Goal: Task Accomplishment & Management: Use online tool/utility

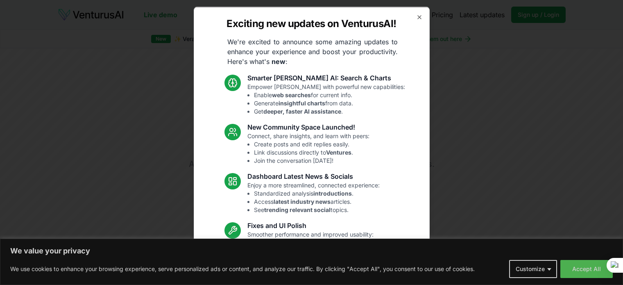
click at [416, 17] on icon "button" at bounding box center [419, 17] width 7 height 7
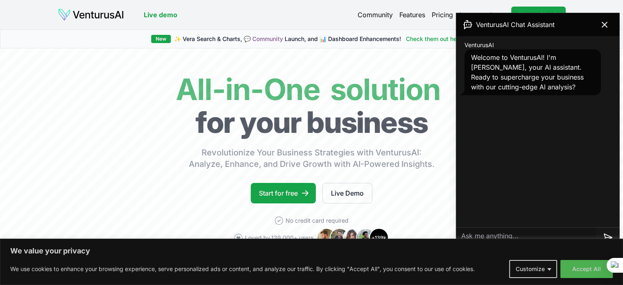
scroll to position [164, 0]
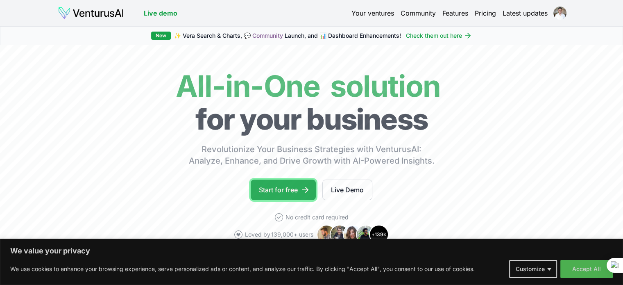
click at [296, 191] on link "Start for free" at bounding box center [283, 189] width 65 height 20
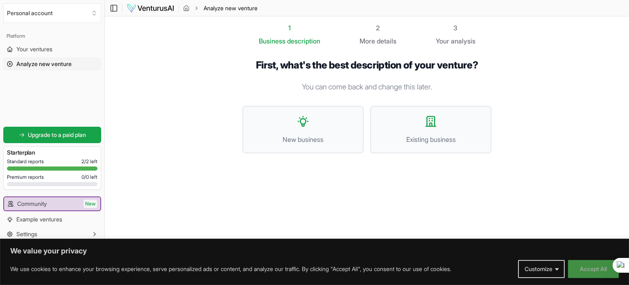
click at [585, 271] on button "Accept All" at bounding box center [593, 269] width 51 height 18
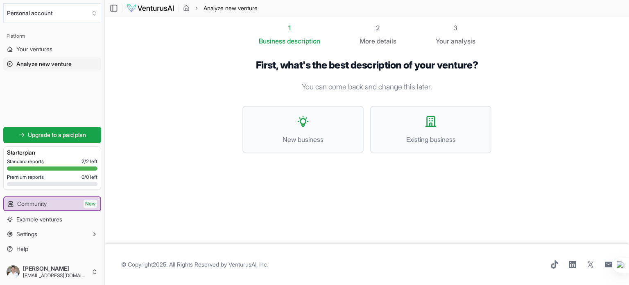
click at [57, 64] on span "Analyze new venture" at bounding box center [43, 64] width 55 height 8
click at [317, 147] on button "New business" at bounding box center [303, 130] width 121 height 48
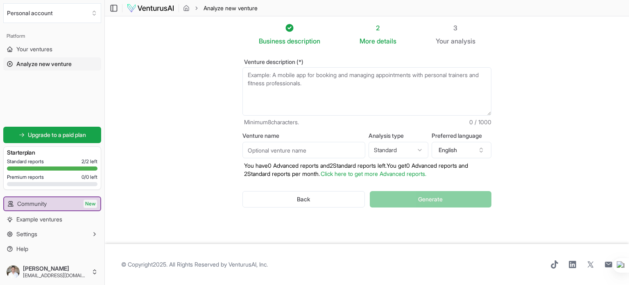
click at [321, 84] on textarea "Venture description (*)" at bounding box center [367, 91] width 249 height 48
click at [295, 89] on textarea "Venture description (*)" at bounding box center [367, 91] width 249 height 48
paste textarea "https://www.casaviveza.com.br/"
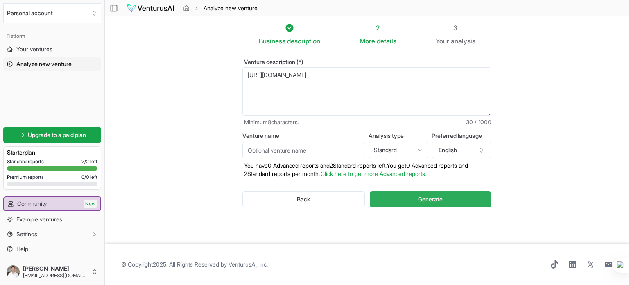
type textarea "https://www.casaviveza.com.br/"
click at [443, 200] on span "Generate" at bounding box center [430, 199] width 25 height 8
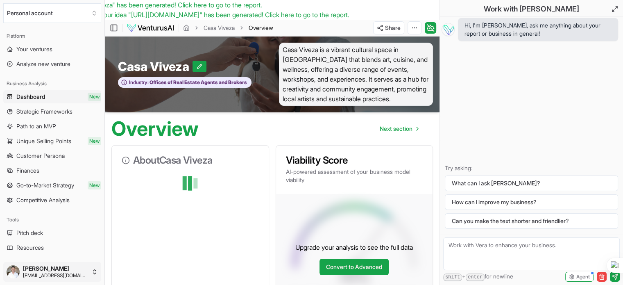
click at [85, 271] on html "We value your privacy We use cookies to enhance your browsing experience, serve…" at bounding box center [311, 142] width 623 height 285
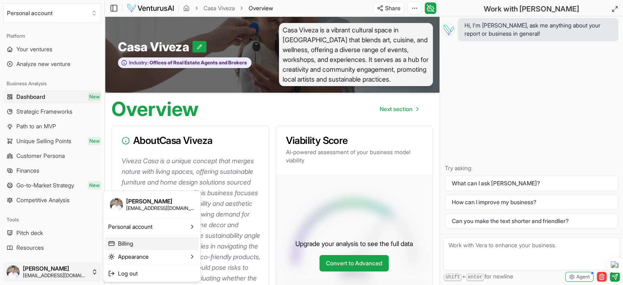
click at [177, 246] on link "Billing" at bounding box center [152, 242] width 94 height 13
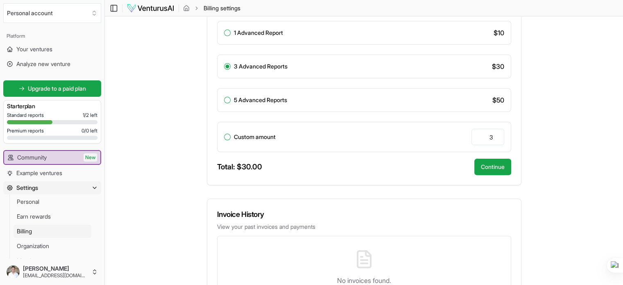
scroll to position [22, 0]
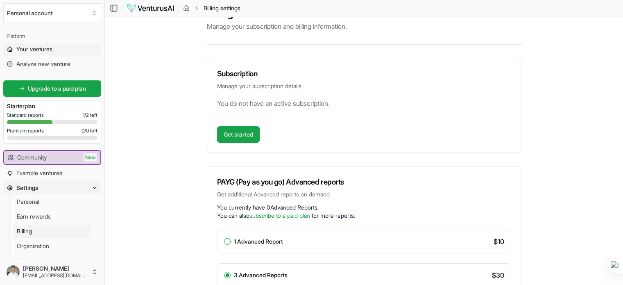
click at [48, 42] on div "Platform" at bounding box center [52, 36] width 98 height 13
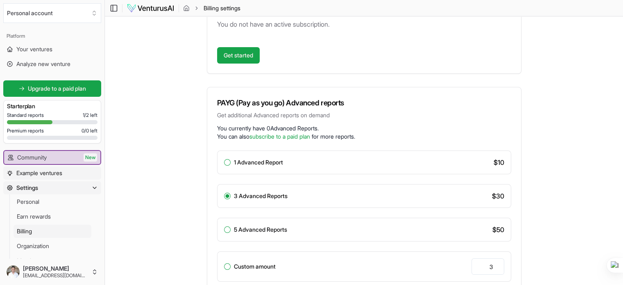
scroll to position [123, 0]
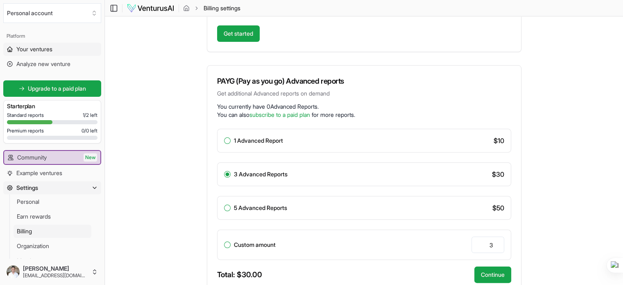
click at [37, 52] on span "Your ventures" at bounding box center [34, 49] width 36 height 8
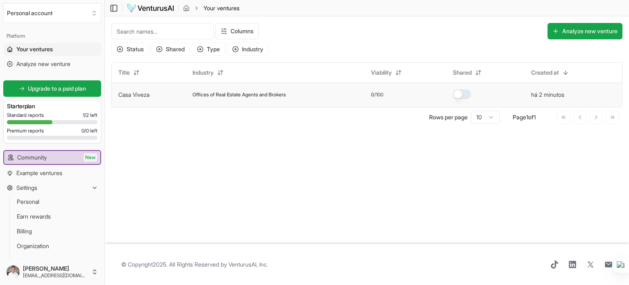
click at [318, 95] on div "Offices of Real Estate Agents and Brokers" at bounding box center [276, 94] width 166 height 7
click at [132, 99] on td "Casa Viveza" at bounding box center [149, 94] width 74 height 25
click at [471, 96] on button "button" at bounding box center [462, 94] width 18 height 10
click at [245, 98] on td "Offices of Real Estate Agents and Brokers" at bounding box center [275, 94] width 179 height 25
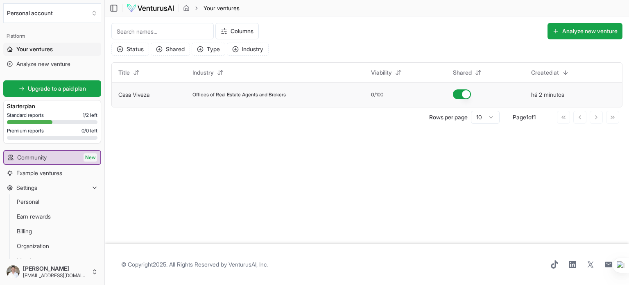
click at [179, 98] on td "Casa Viveza" at bounding box center [149, 94] width 74 height 25
click at [136, 96] on link "Casa Viveza" at bounding box center [133, 94] width 31 height 7
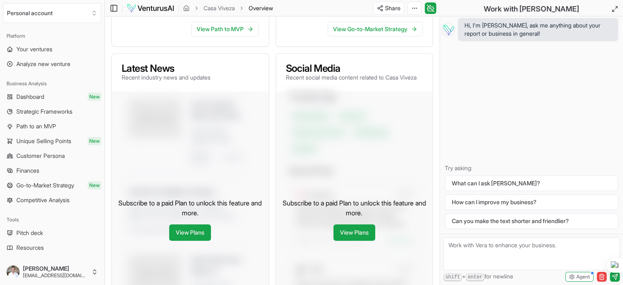
scroll to position [328, 0]
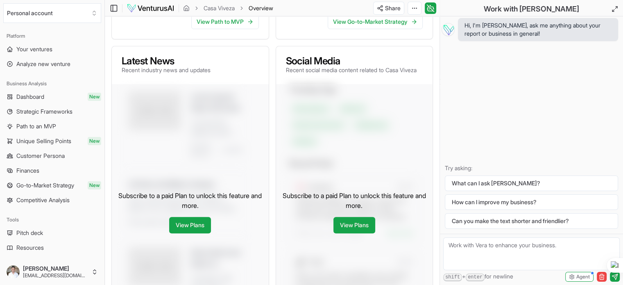
click at [503, 247] on textarea at bounding box center [531, 253] width 177 height 33
type textarea "fale em portugues"
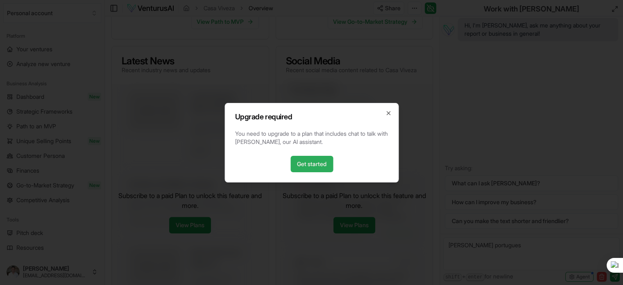
click at [315, 162] on link "Get started" at bounding box center [312, 164] width 43 height 16
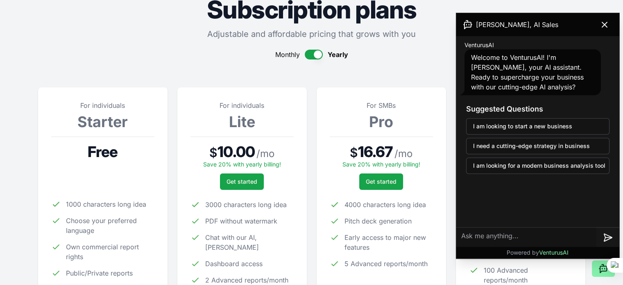
scroll to position [41, 0]
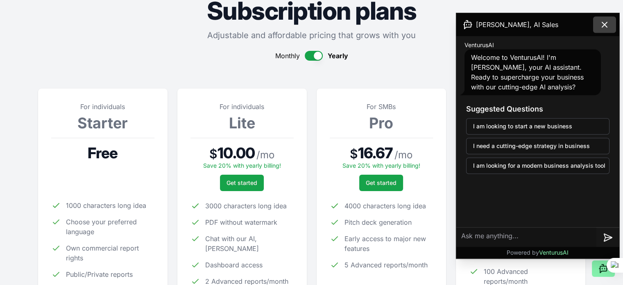
click at [608, 24] on icon at bounding box center [605, 25] width 10 height 10
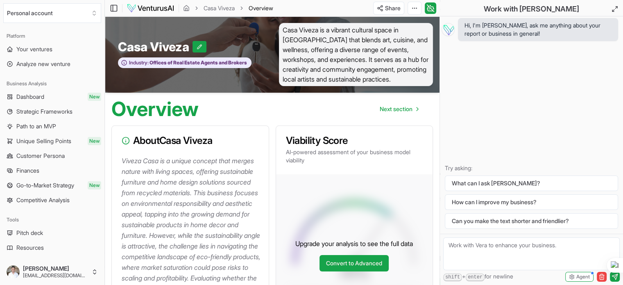
scroll to position [123, 0]
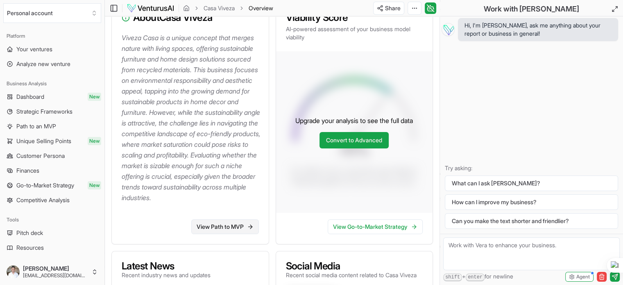
click at [221, 234] on link "View Path to MVP" at bounding box center [225, 226] width 68 height 15
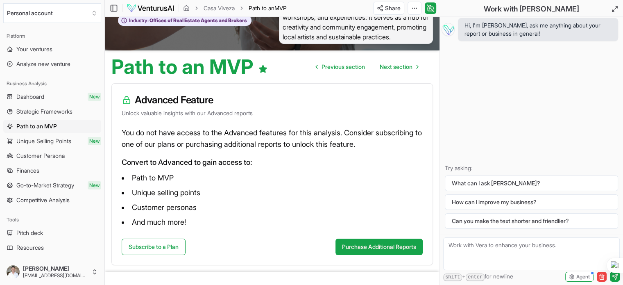
scroll to position [43, 0]
drag, startPoint x: 202, startPoint y: 134, endPoint x: 252, endPoint y: 134, distance: 50.4
click at [252, 134] on p "You do not have access to the Advanced features for this analysis. Consider sub…" at bounding box center [272, 138] width 301 height 23
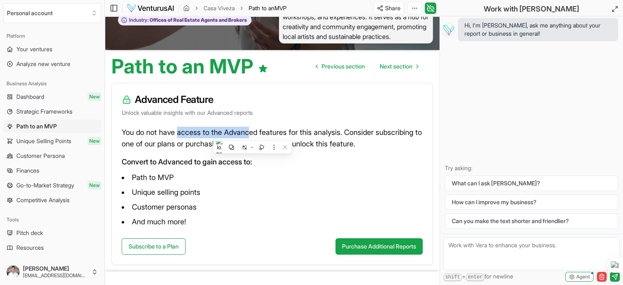
scroll to position [0, 0]
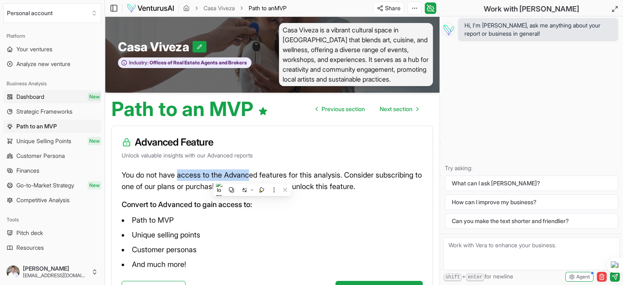
click at [44, 96] on span "Dashboard" at bounding box center [30, 97] width 28 height 8
